Goal: Task Accomplishment & Management: Manage account settings

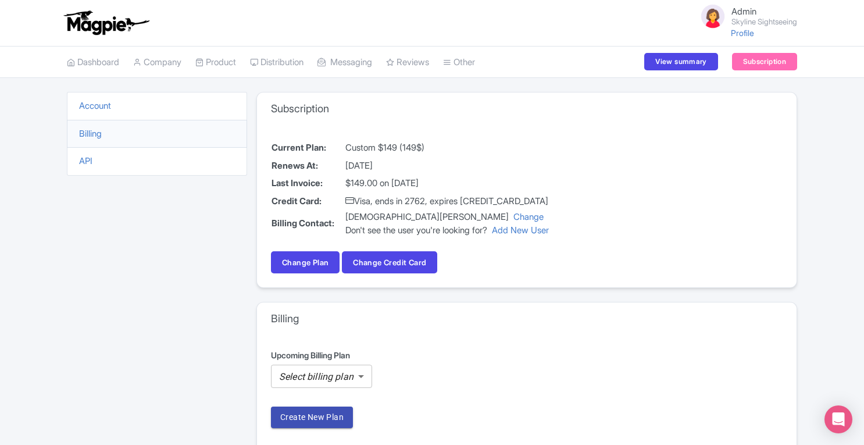
click at [234, 60] on link "Product" at bounding box center [215, 63] width 41 height 32
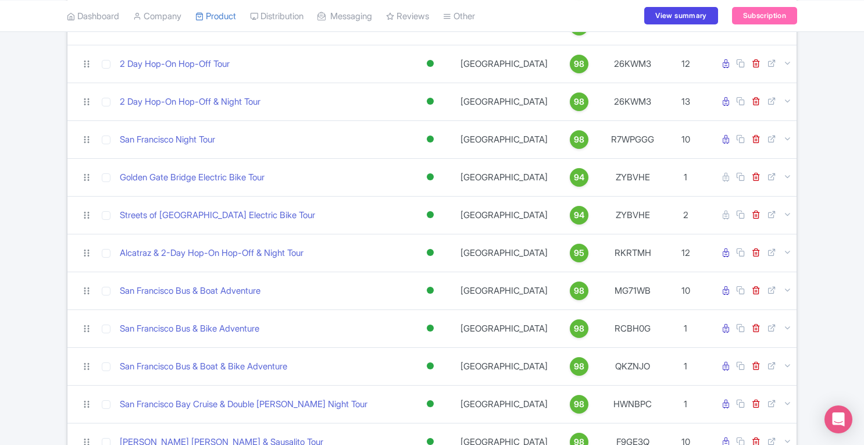
scroll to position [173, 0]
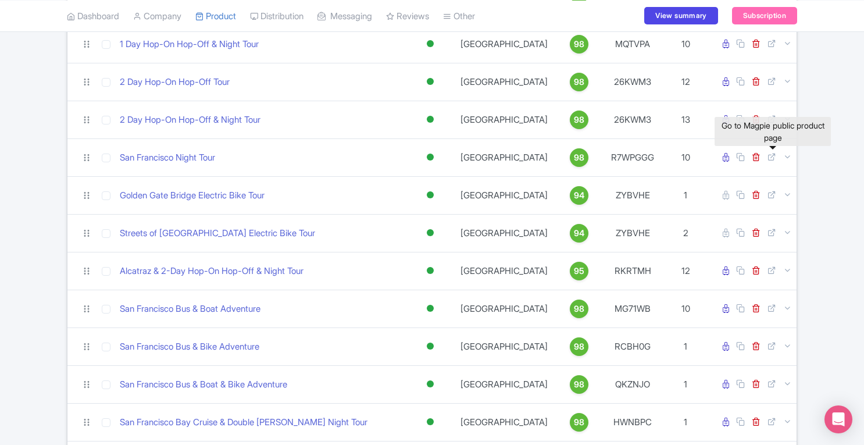
click at [772, 155] on icon at bounding box center [772, 156] width 9 height 9
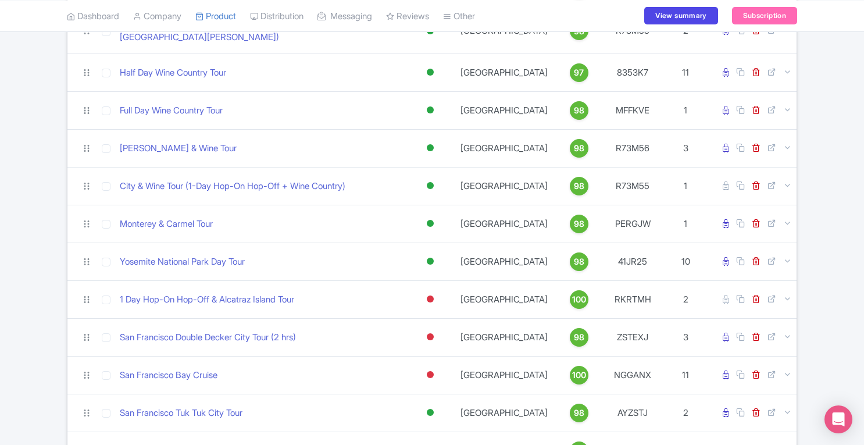
scroll to position [644, 0]
click at [774, 331] on icon at bounding box center [772, 335] width 9 height 9
click at [725, 105] on icon at bounding box center [726, 109] width 6 height 9
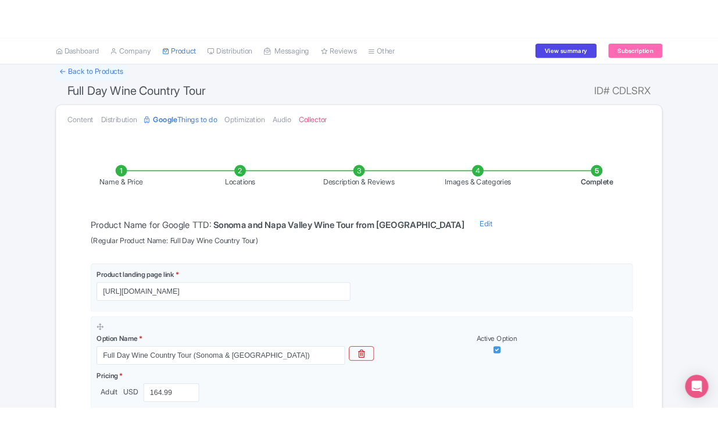
scroll to position [61, 0]
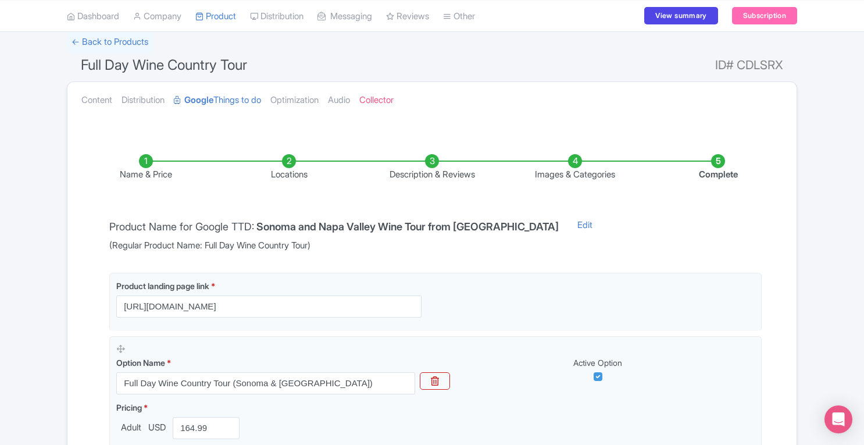
click at [98, 99] on link "Content" at bounding box center [96, 100] width 31 height 37
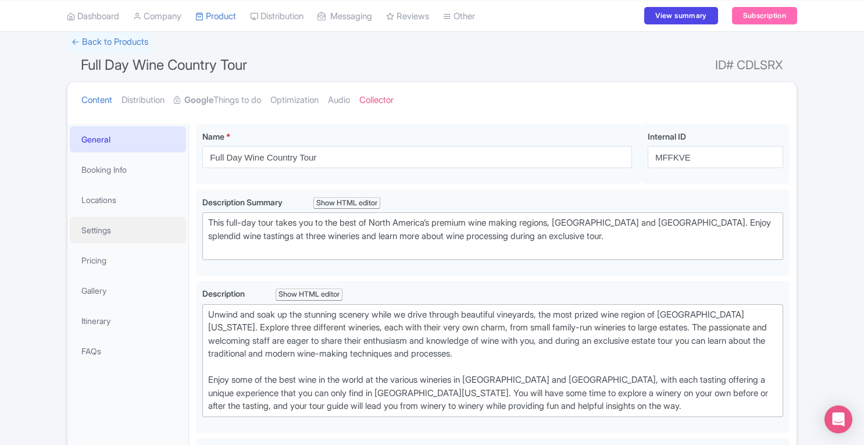
click at [112, 236] on link "Settings" at bounding box center [128, 230] width 116 height 26
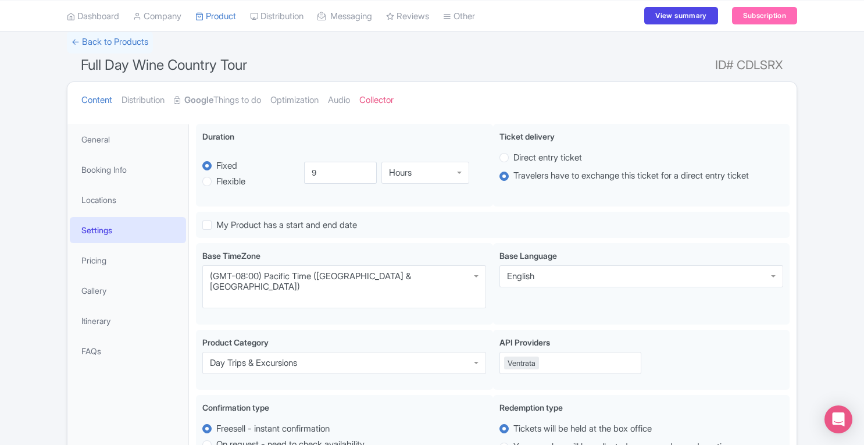
click at [235, 97] on link "Google Things to do" at bounding box center [217, 100] width 87 height 37
